Goal: Task Accomplishment & Management: Use online tool/utility

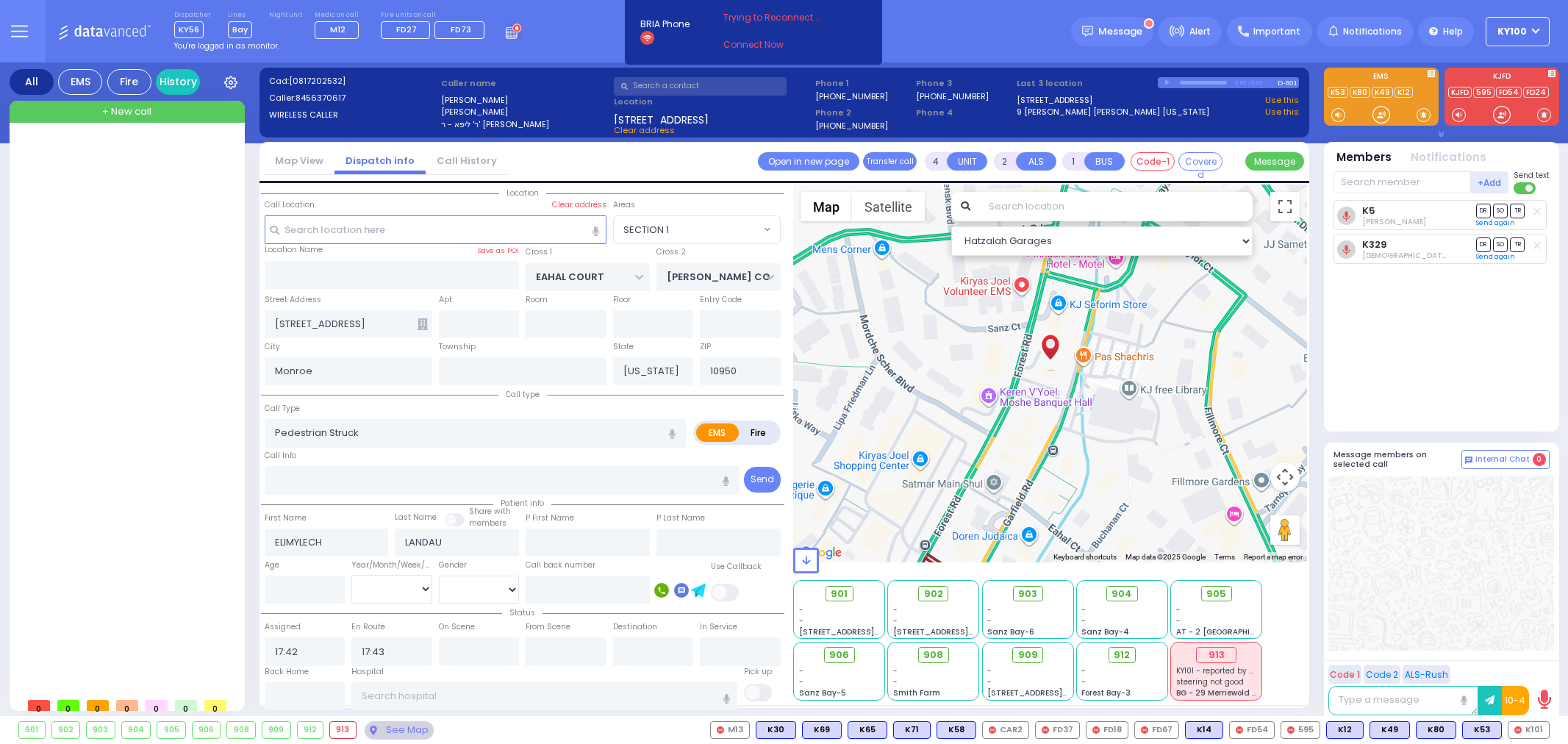
select select "SECTION 1"
select select
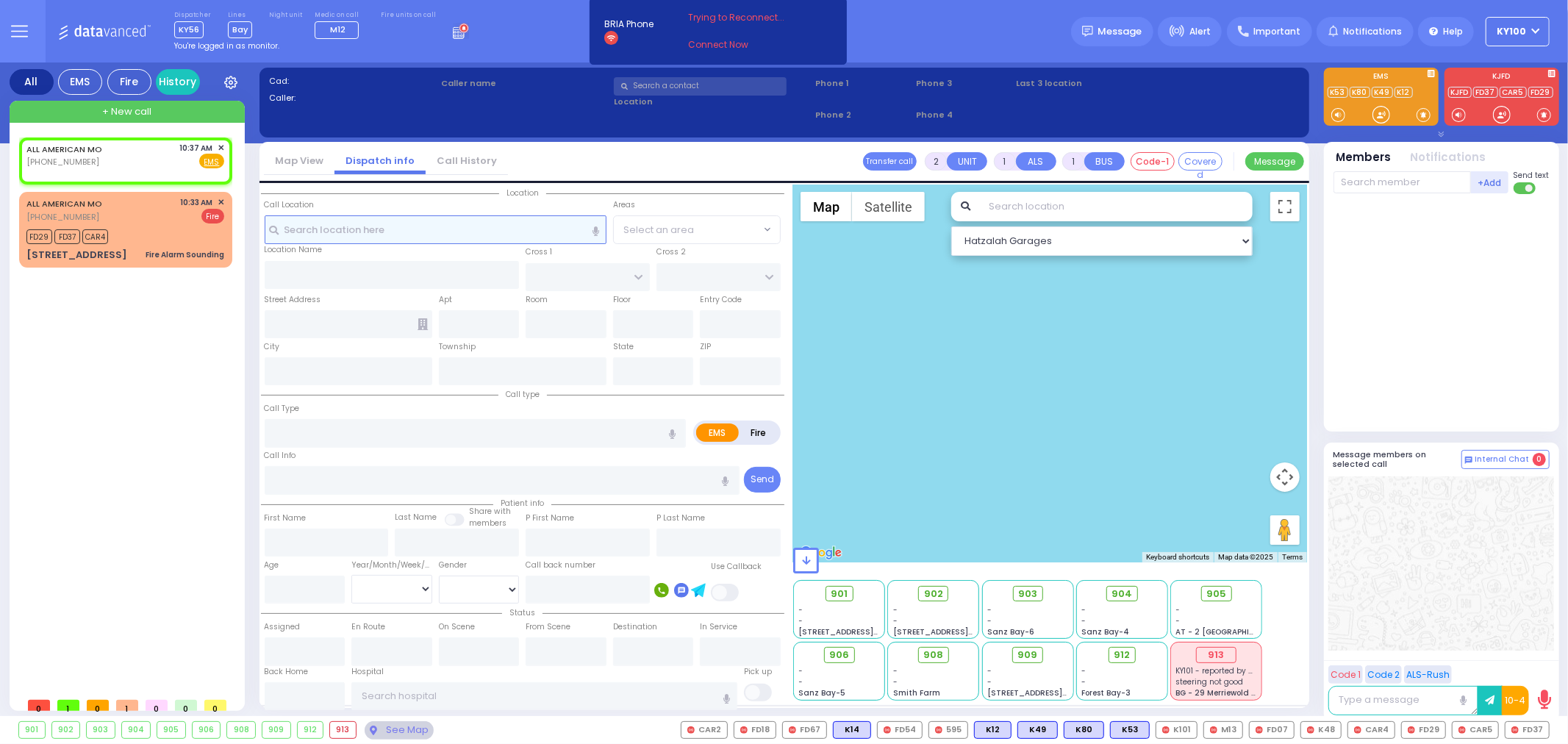
select select
radio input "true"
select select
type input "10:37"
select select "Hatzalah Garages"
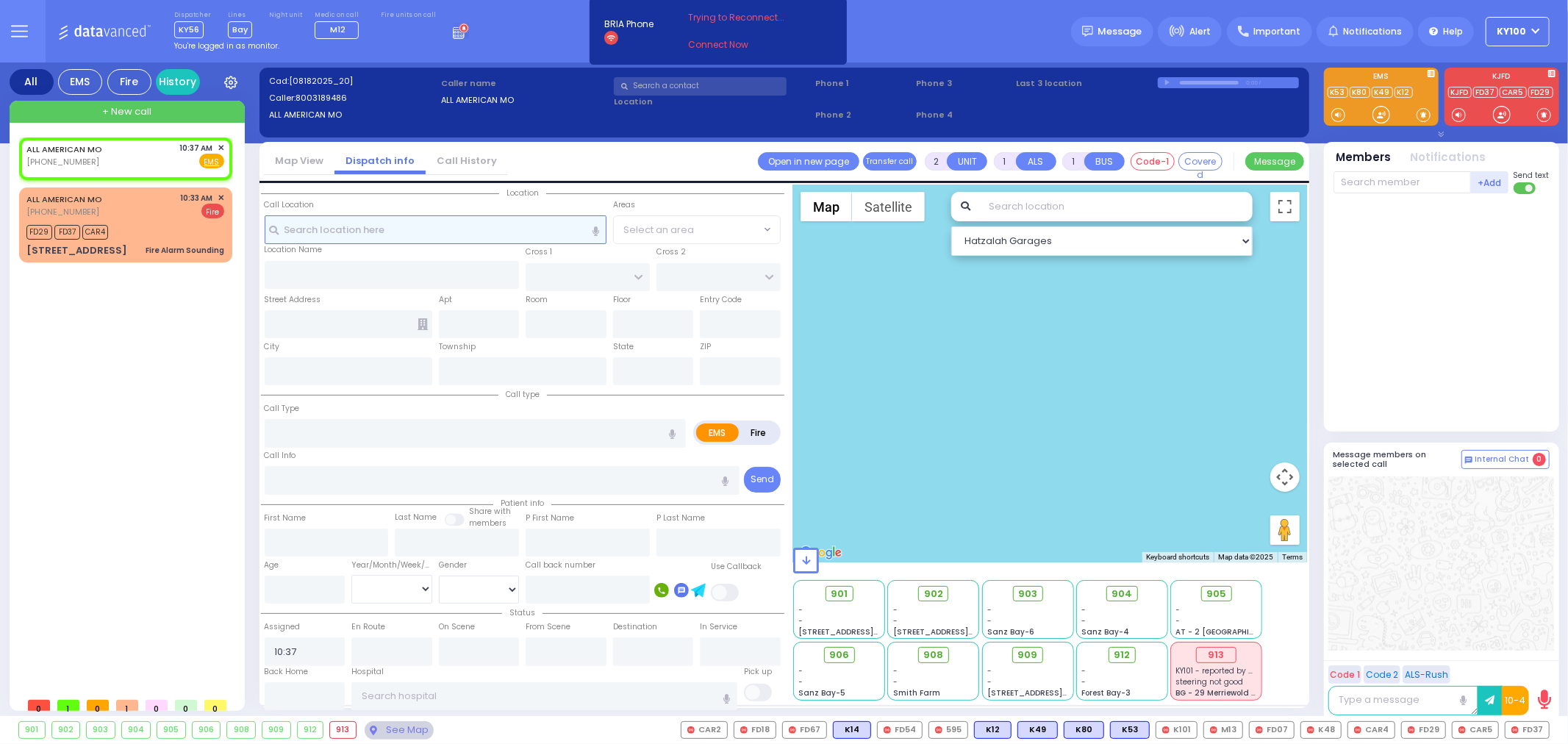
select select
radio input "true"
select select
select select "Hatzalah Garages"
